Goal: Task Accomplishment & Management: Complete application form

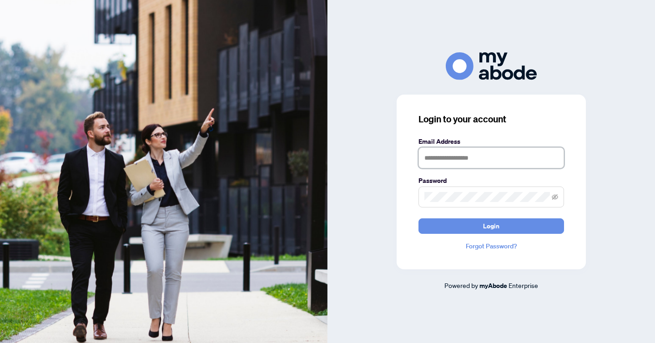
click at [464, 157] on input "text" at bounding box center [492, 157] width 146 height 21
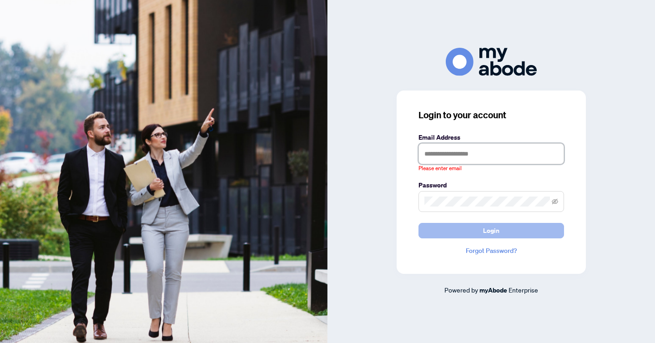
type input "**********"
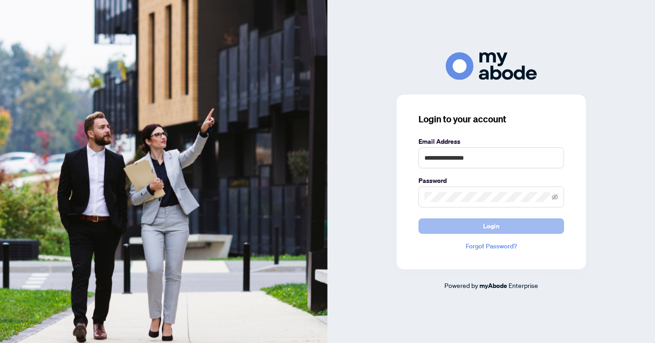
click at [496, 230] on span "Login" at bounding box center [491, 226] width 16 height 15
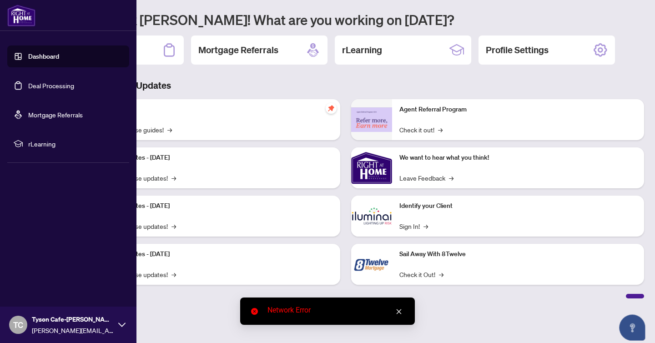
click at [57, 81] on link "Deal Processing" at bounding box center [51, 85] width 46 height 8
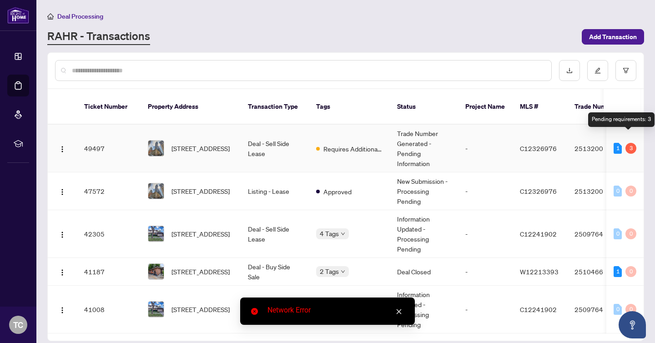
click at [631, 143] on div "3" at bounding box center [631, 148] width 11 height 11
click at [506, 133] on td "-" at bounding box center [485, 149] width 55 height 48
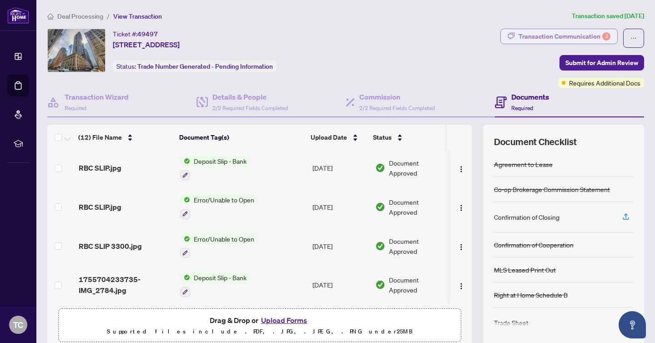
click at [603, 36] on div "3" at bounding box center [607, 36] width 8 height 8
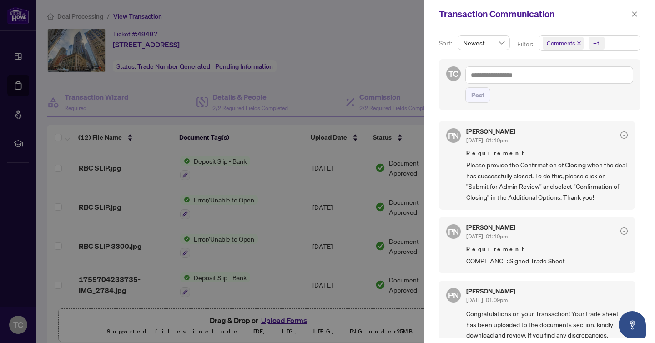
click at [375, 69] on div at bounding box center [327, 171] width 655 height 343
drag, startPoint x: 361, startPoint y: 38, endPoint x: 640, endPoint y: 19, distance: 279.7
click at [362, 38] on div at bounding box center [327, 171] width 655 height 343
click at [634, 11] on icon "close" at bounding box center [635, 14] width 6 height 6
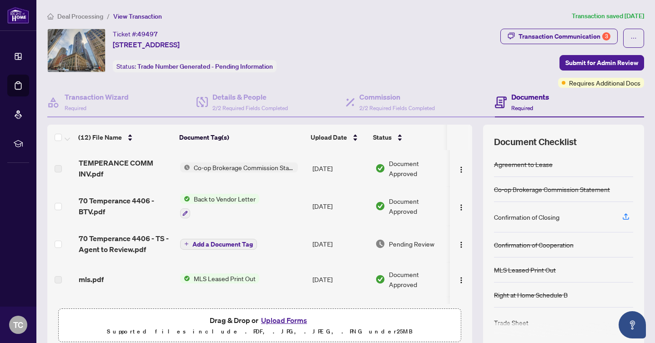
click at [99, 179] on td "TEMPERANCE COMM INV.pdf" at bounding box center [126, 168] width 102 height 36
click at [208, 167] on span "Co-op Brokerage Commission Statement" at bounding box center [244, 167] width 108 height 10
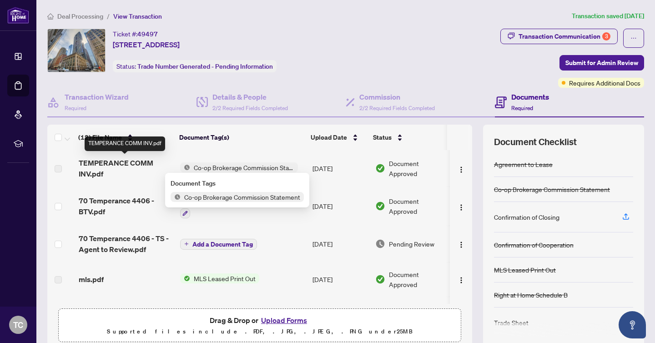
click at [122, 165] on span "TEMPERANCE COMM INV.pdf" at bounding box center [126, 168] width 94 height 22
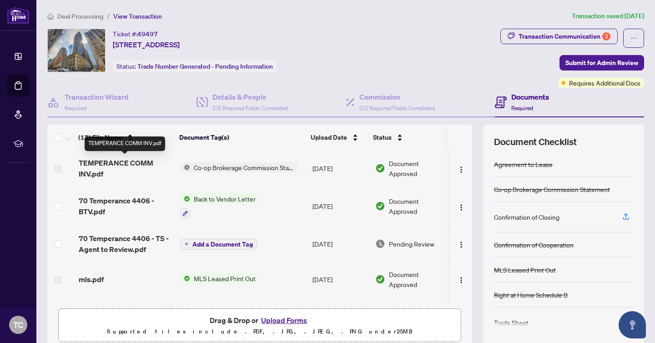
click at [103, 166] on span "TEMPERANCE COMM INV.pdf" at bounding box center [126, 168] width 94 height 22
click at [133, 165] on span "TEMPERANCE COMM INV.pdf" at bounding box center [126, 168] width 94 height 22
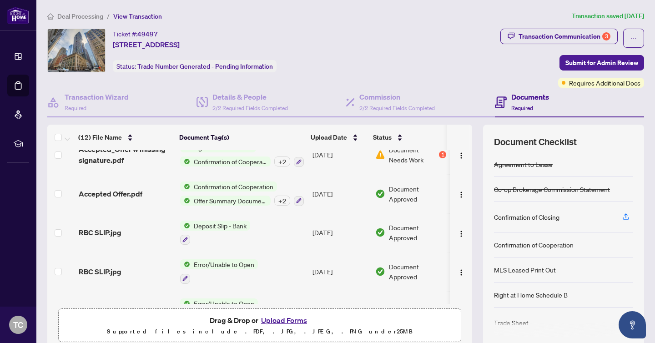
scroll to position [214, 0]
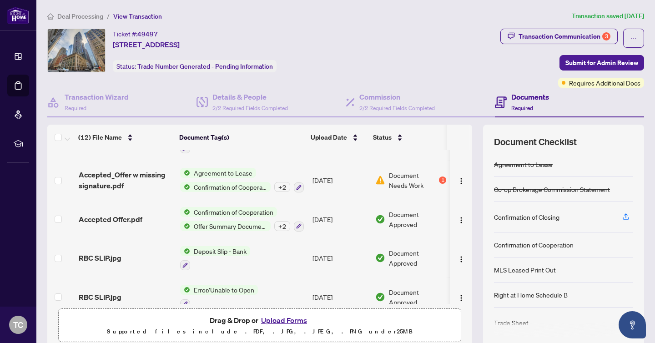
click at [439, 177] on div "1" at bounding box center [442, 180] width 7 height 7
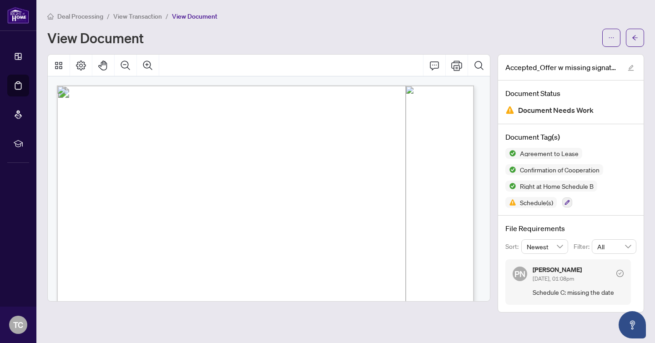
click at [350, 36] on div "View Document" at bounding box center [322, 37] width 550 height 15
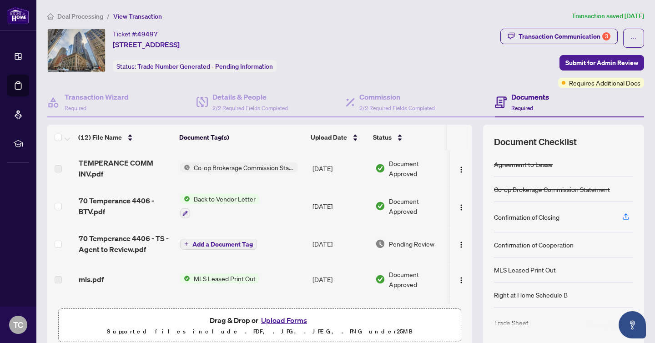
click at [58, 167] on label at bounding box center [58, 169] width 7 height 10
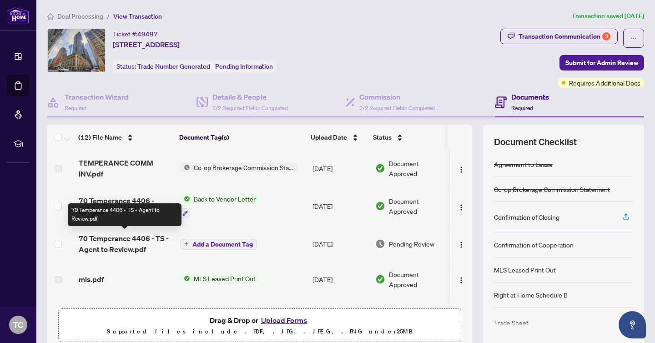
click at [100, 242] on span "70 Temperance 4406 - TS - Agent to Review.pdf" at bounding box center [126, 244] width 94 height 22
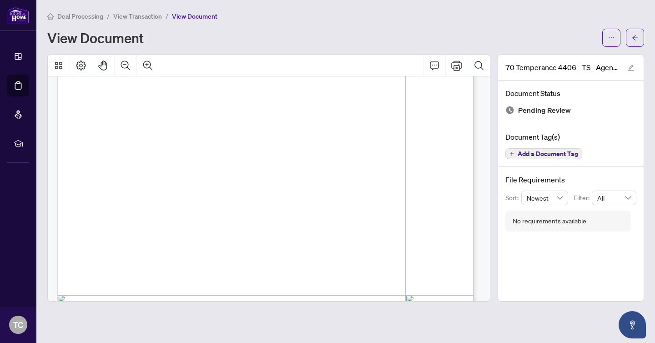
scroll to position [139, 0]
click at [617, 36] on button "button" at bounding box center [612, 38] width 18 height 18
click at [609, 36] on icon "ellipsis" at bounding box center [612, 38] width 6 height 6
click at [576, 58] on span "Download" at bounding box center [578, 57] width 69 height 10
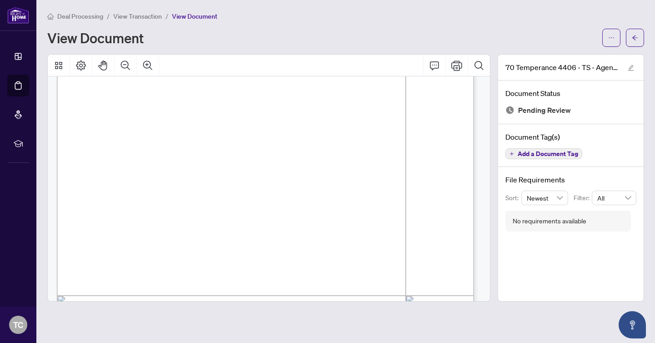
click at [340, 23] on div "Deal Processing / View Transaction / View Document View Document" at bounding box center [345, 29] width 597 height 36
click at [66, 15] on span "Deal Processing" at bounding box center [80, 16] width 46 height 8
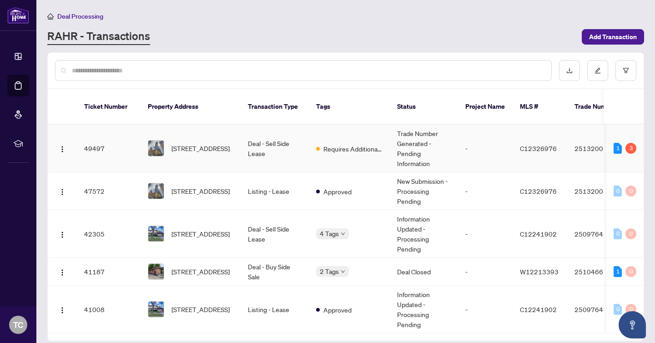
click at [208, 143] on span "[STREET_ADDRESS]" at bounding box center [201, 148] width 58 height 10
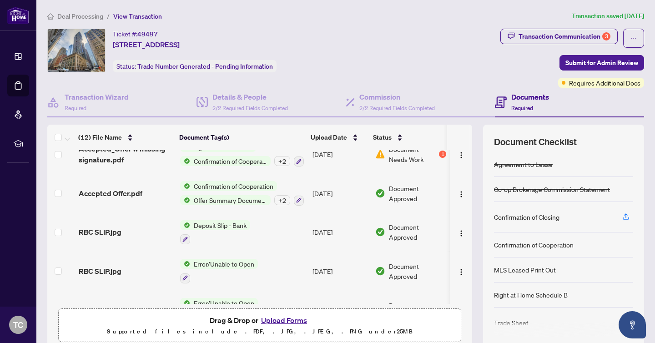
scroll to position [304, 0]
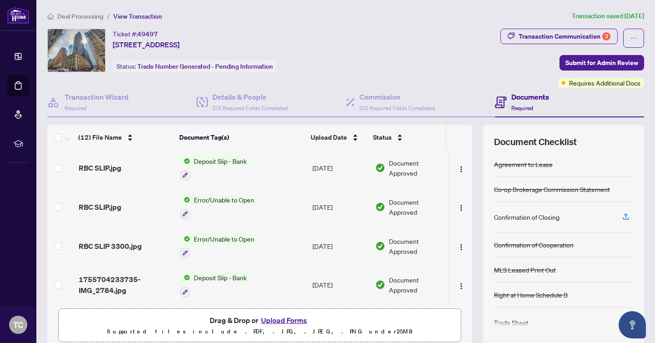
click at [277, 317] on button "Upload Forms" at bounding box center [284, 321] width 51 height 12
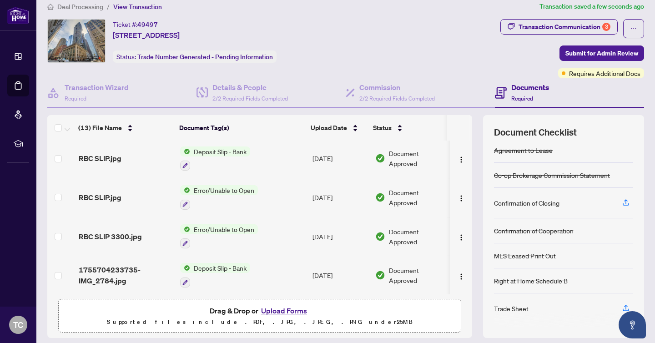
scroll to position [20, 0]
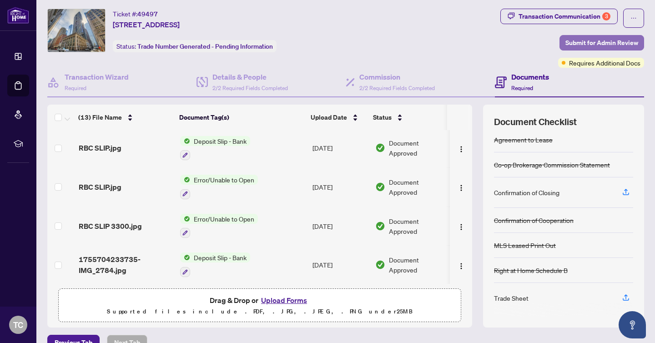
click at [612, 48] on span "Submit for Admin Review" at bounding box center [602, 43] width 73 height 15
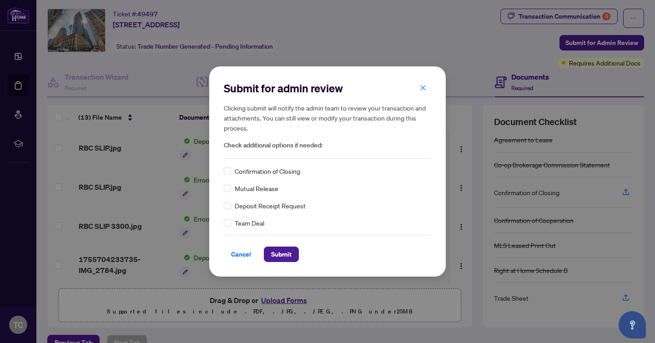
click at [257, 173] on span "Confirmation of Closing" at bounding box center [268, 171] width 66 height 10
click at [292, 257] on button "Submit" at bounding box center [281, 254] width 35 height 15
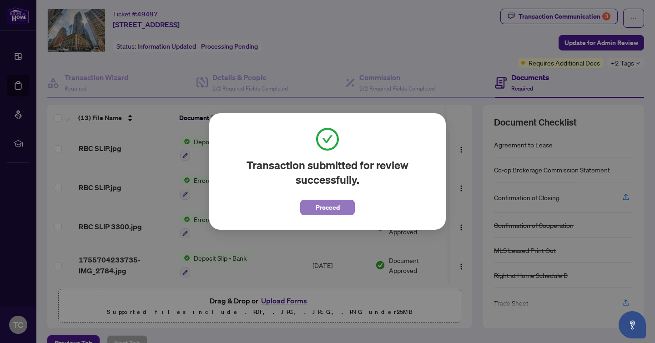
click at [324, 209] on span "Proceed" at bounding box center [328, 207] width 24 height 15
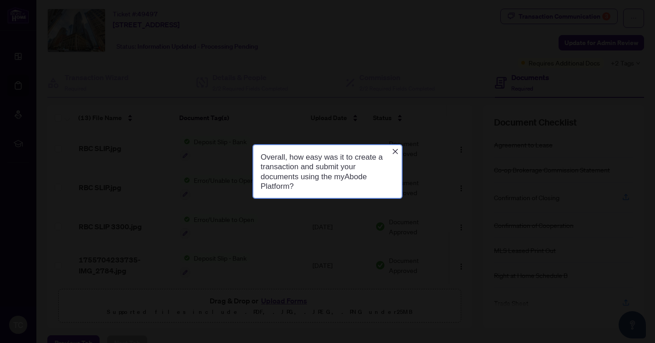
scroll to position [0, 0]
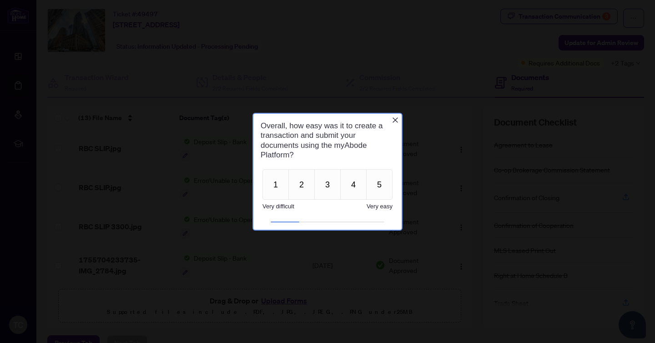
click at [395, 122] on icon "Close button" at bounding box center [395, 119] width 7 height 7
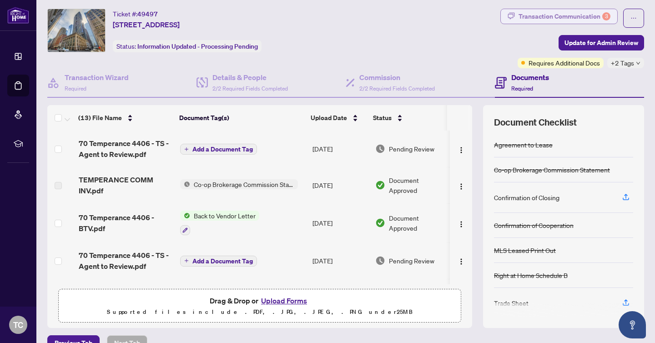
click at [588, 19] on div "Transaction Communication 3" at bounding box center [565, 16] width 92 height 15
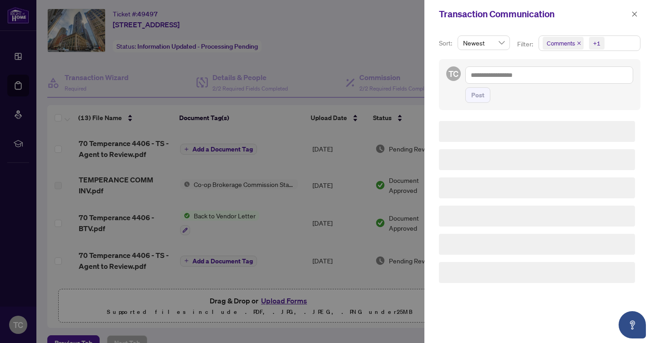
click at [588, 19] on div "Transaction Communication" at bounding box center [534, 14] width 190 height 14
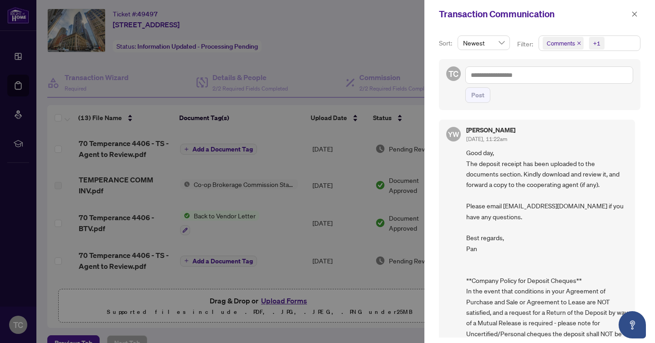
scroll to position [422, 0]
